Goal: Find contact information: Find contact information

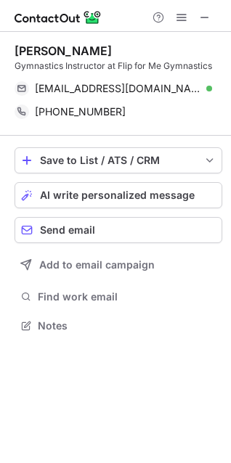
scroll to position [315, 231]
drag, startPoint x: 128, startPoint y: 50, endPoint x: 22, endPoint y: 57, distance: 105.4
click at [22, 57] on div "[PERSON_NAME]" at bounding box center [118, 51] width 207 height 15
click at [186, 46] on div "[PERSON_NAME]" at bounding box center [118, 51] width 207 height 15
drag, startPoint x: 136, startPoint y: 51, endPoint x: 0, endPoint y: 51, distance: 135.6
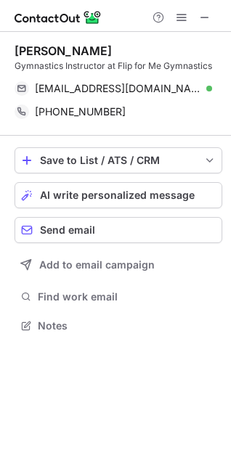
click at [0, 51] on div "Brandon Cacchione Gymnastics Instructor at Flip for Me Gymnastics likeastorm071…" at bounding box center [115, 189] width 231 height 315
copy div "[PERSON_NAME]"
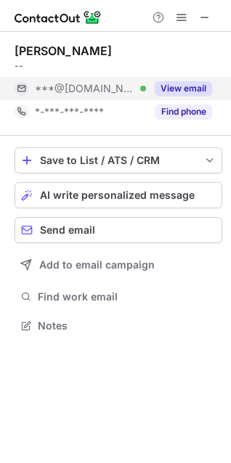
scroll to position [315, 231]
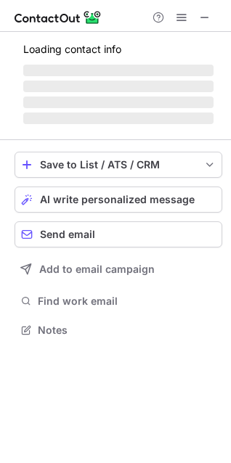
scroll to position [339, 231]
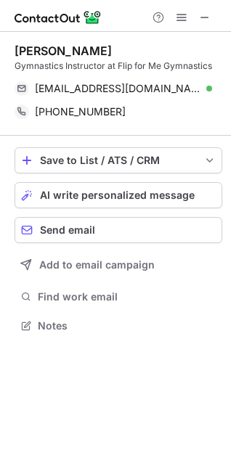
scroll to position [315, 231]
